Goal: Task Accomplishment & Management: Use online tool/utility

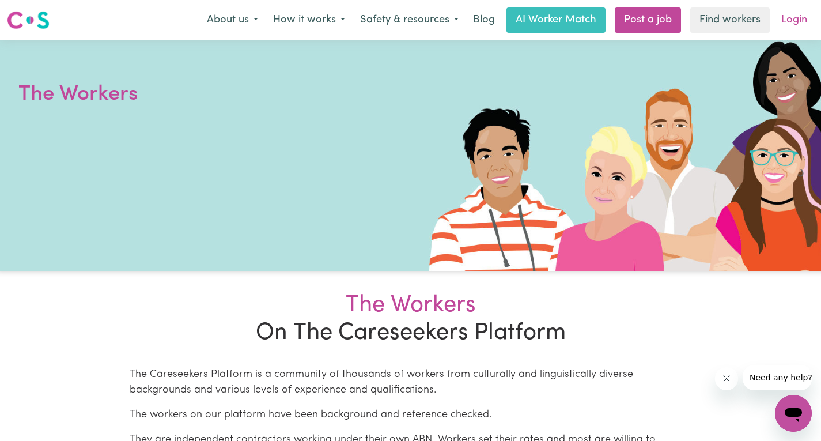
click at [798, 25] on link "Login" at bounding box center [794, 19] width 40 height 25
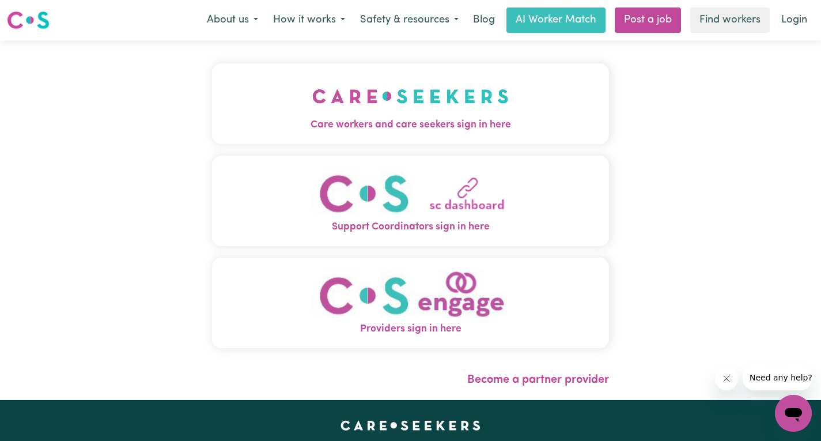
click at [403, 111] on img "Care workers and care seekers sign in here" at bounding box center [410, 96] width 196 height 43
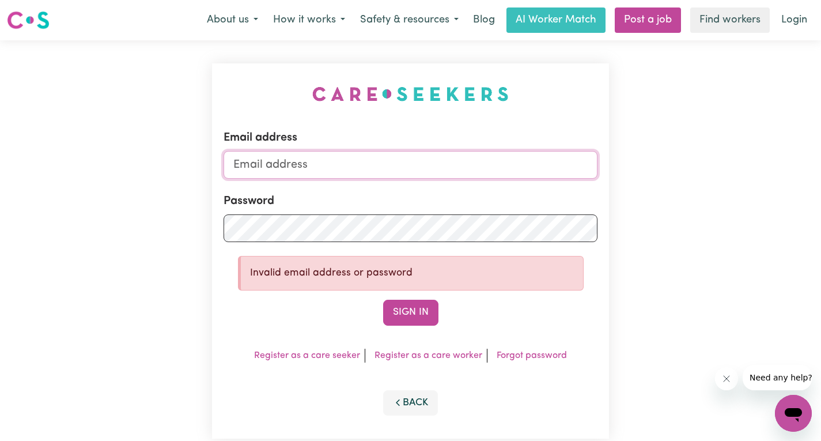
click at [351, 175] on input "Email address" at bounding box center [410, 165] width 374 height 28
type input "[EMAIL_ADDRESS][DOMAIN_NAME]"
click at [426, 320] on button "Sign In" at bounding box center [410, 311] width 55 height 25
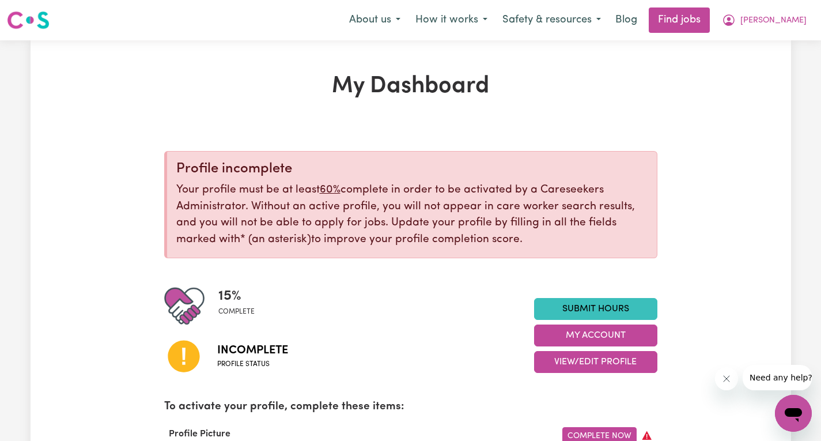
click at [426, 320] on div "15 % complete" at bounding box center [349, 306] width 370 height 40
click at [795, 13] on button "[PERSON_NAME]" at bounding box center [764, 20] width 100 height 24
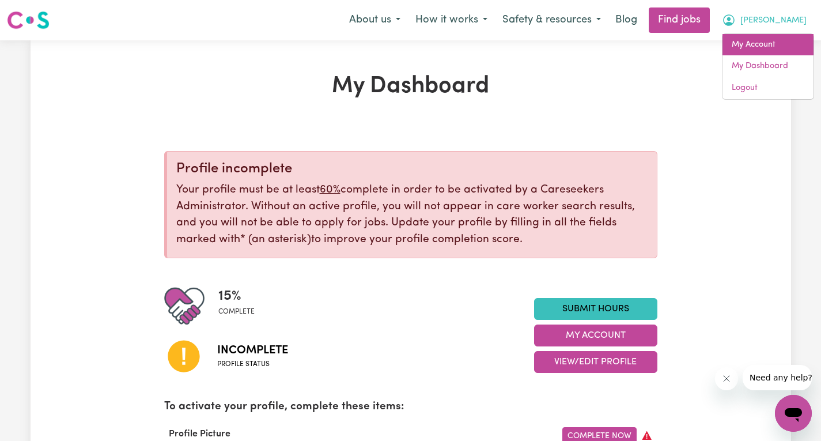
click at [762, 48] on link "My Account" at bounding box center [767, 45] width 91 height 22
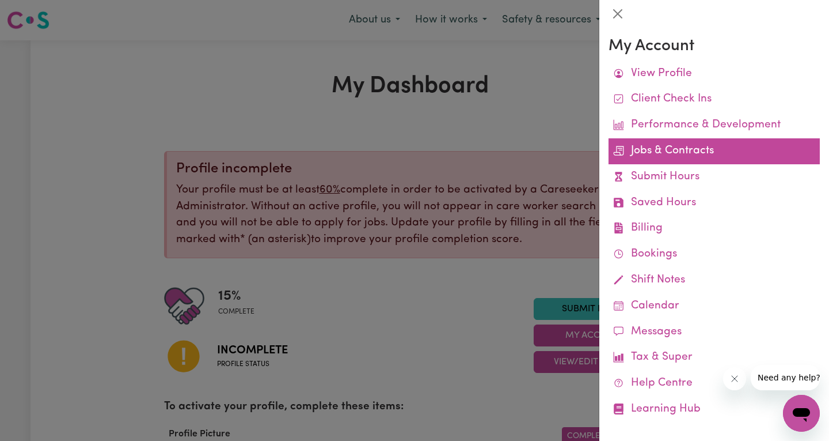
click at [674, 150] on link "Jobs & Contracts" at bounding box center [714, 151] width 211 height 26
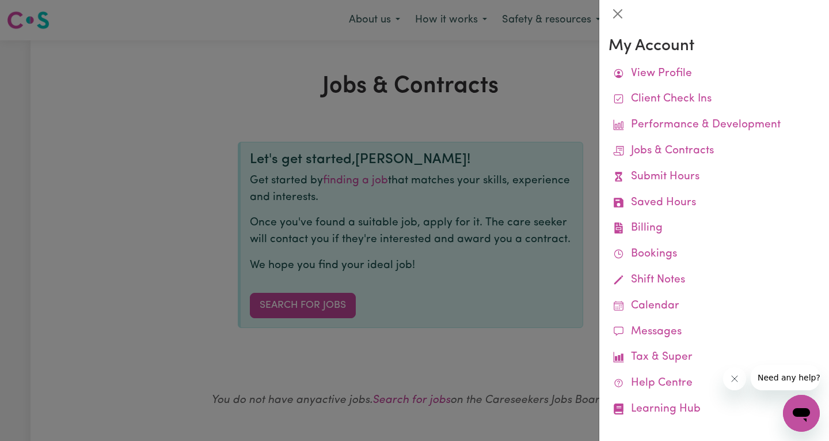
click at [503, 109] on div at bounding box center [414, 220] width 829 height 441
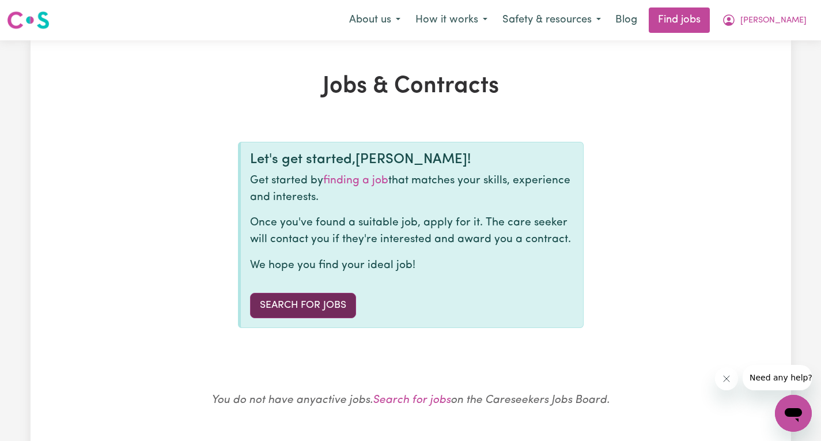
click at [306, 308] on link "Search for Jobs" at bounding box center [303, 305] width 106 height 25
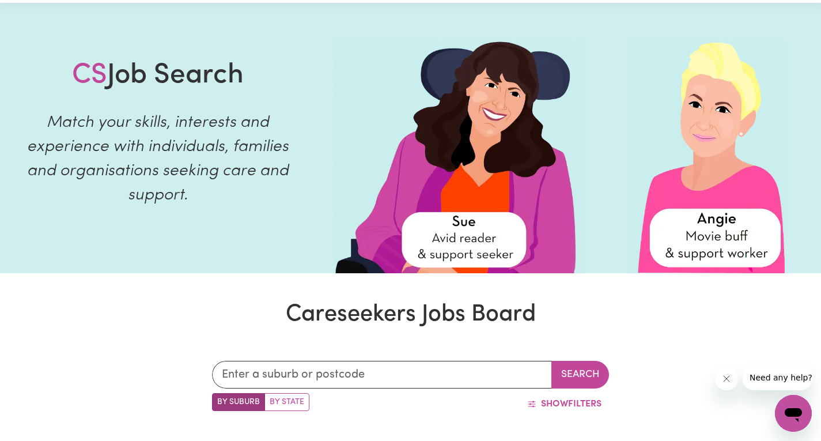
scroll to position [26, 0]
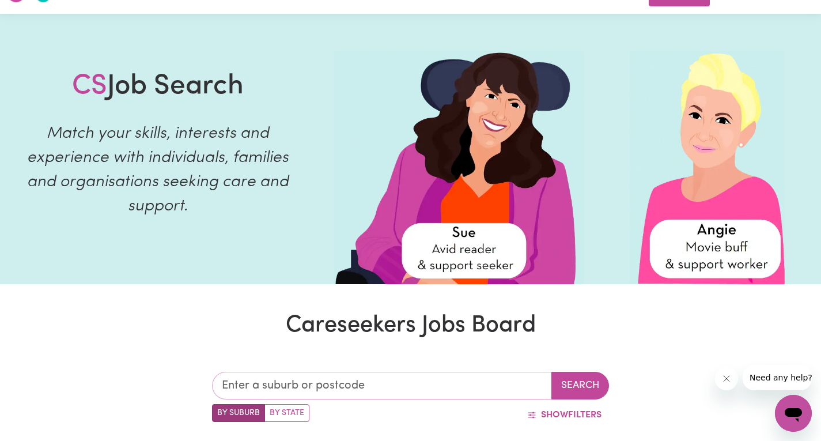
click at [282, 391] on input "text" at bounding box center [382, 385] width 340 height 28
type input "dou"
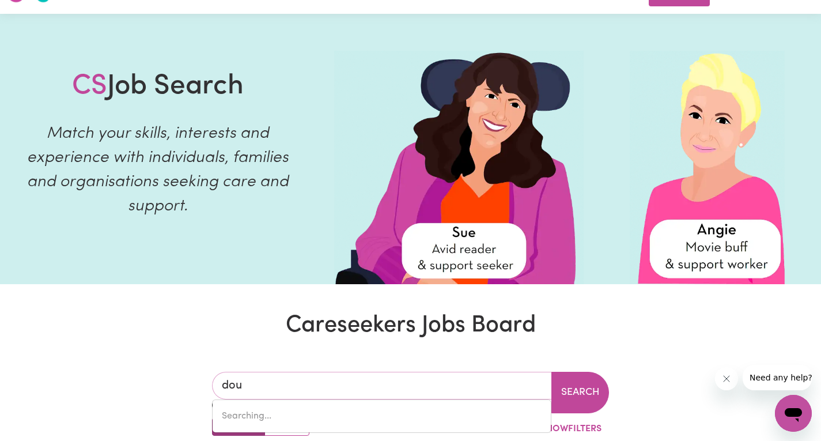
type input "douBLE BAY, [GEOGRAPHIC_DATA], 2028"
type input "[PERSON_NAME]"
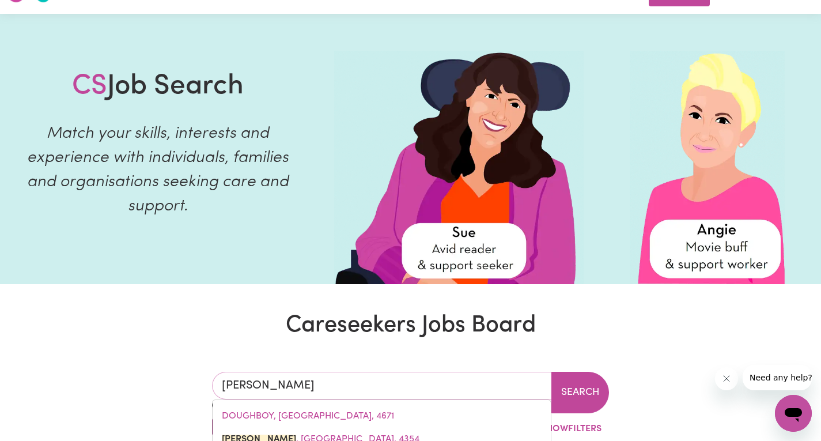
type input "[PERSON_NAME]"
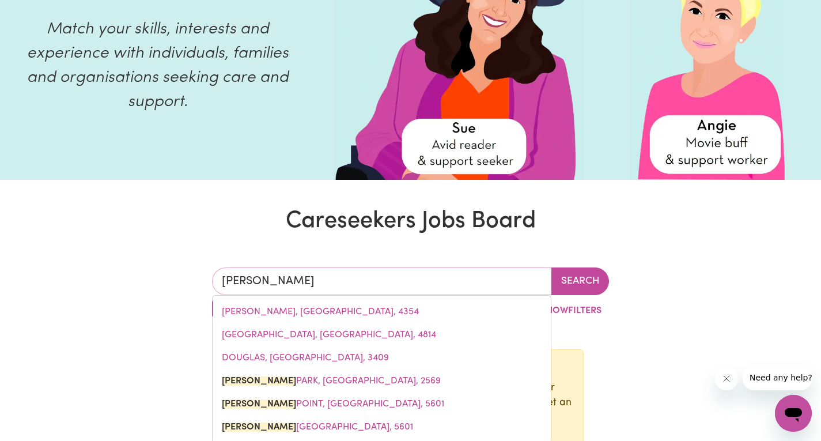
scroll to position [149, 0]
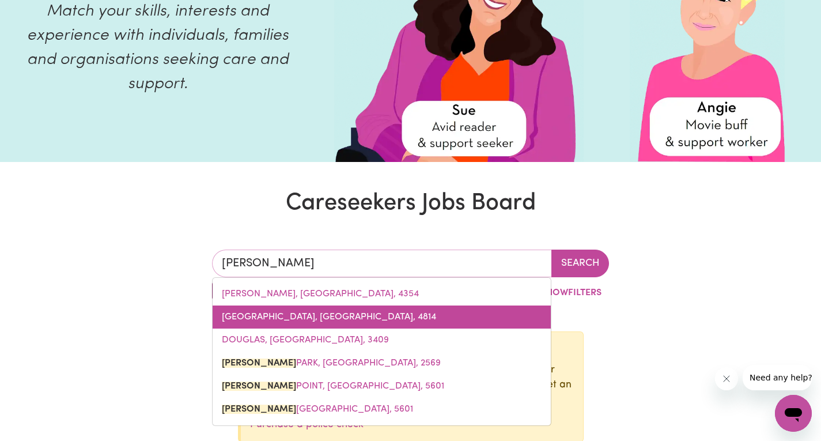
click at [309, 323] on link "[GEOGRAPHIC_DATA], [GEOGRAPHIC_DATA], 4814" at bounding box center [381, 316] width 338 height 23
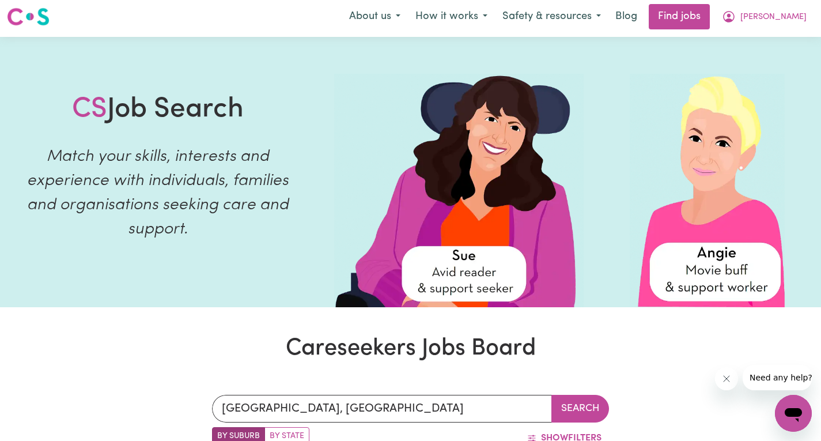
scroll to position [0, 0]
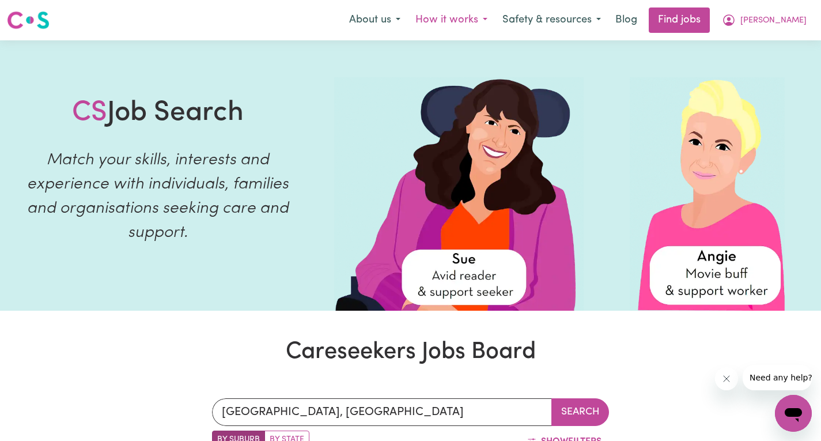
click at [495, 19] on button "How it works" at bounding box center [451, 20] width 87 height 24
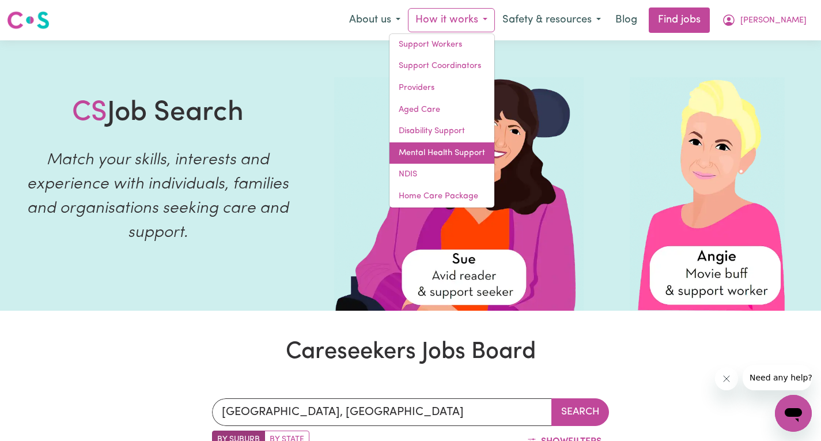
click at [494, 153] on link "Mental Health Support" at bounding box center [441, 153] width 105 height 22
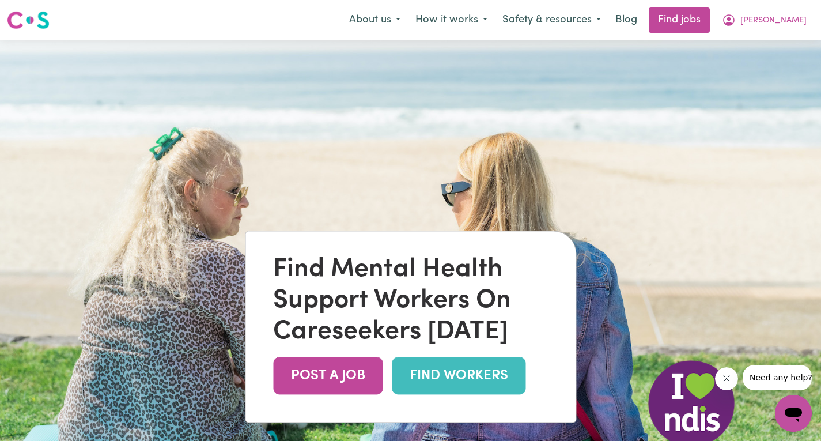
click at [444, 383] on link "FIND WORKERS" at bounding box center [459, 375] width 134 height 37
